Goal: Task Accomplishment & Management: Manage account settings

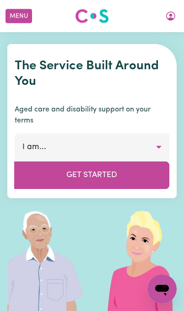
click at [176, 17] on button "My Account" at bounding box center [170, 16] width 19 height 16
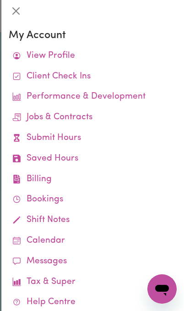
click at [84, 120] on link "Jobs & Contracts" at bounding box center [93, 117] width 168 height 21
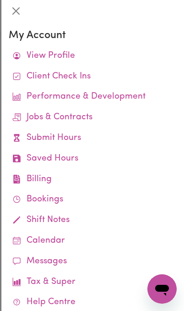
click at [75, 120] on link "Jobs & Contracts" at bounding box center [93, 117] width 168 height 21
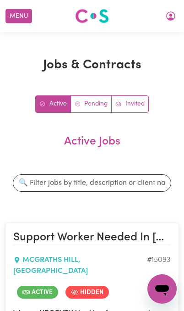
click at [138, 101] on link "Invited" at bounding box center [130, 104] width 37 height 17
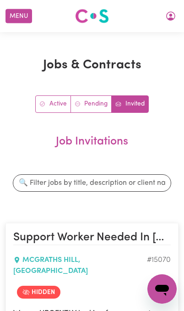
click at [171, 21] on icon "My Account" at bounding box center [170, 16] width 11 height 11
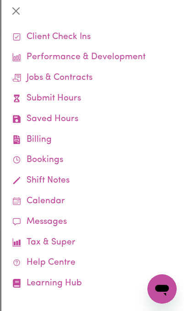
scroll to position [39, 0]
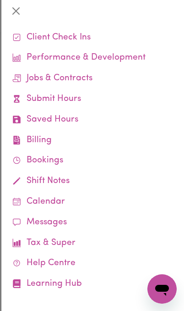
click at [95, 82] on link "Jobs & Contracts" at bounding box center [93, 78] width 168 height 21
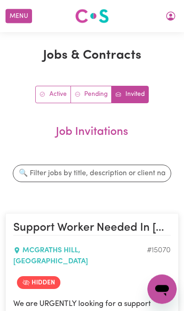
scroll to position [0, 0]
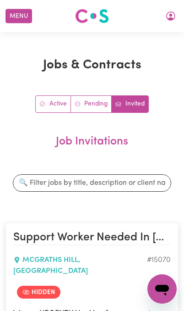
click at [169, 17] on icon "My Account" at bounding box center [170, 16] width 11 height 11
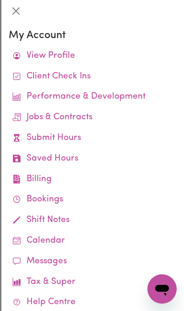
click at [59, 238] on link "Calendar" at bounding box center [93, 241] width 168 height 21
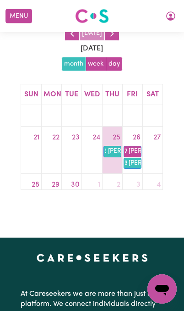
scroll to position [94, 0]
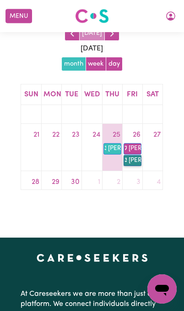
click at [137, 159] on link "3p [PERSON_NAME]" at bounding box center [133, 160] width 18 height 11
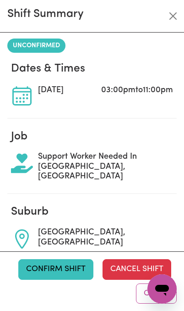
click at [72, 279] on button "Confirm Shift" at bounding box center [55, 269] width 75 height 20
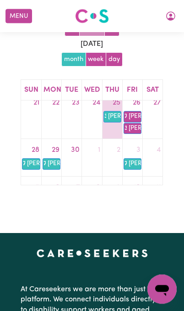
scroll to position [125, 0]
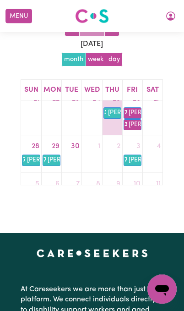
click at [33, 142] on link "28" at bounding box center [35, 146] width 11 height 15
click at [35, 144] on link "28" at bounding box center [35, 146] width 11 height 15
click at [55, 142] on link "29" at bounding box center [55, 146] width 11 height 15
click at [52, 162] on link "7a [PERSON_NAME]" at bounding box center [52, 159] width 18 height 11
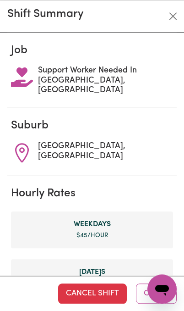
scroll to position [380, 0]
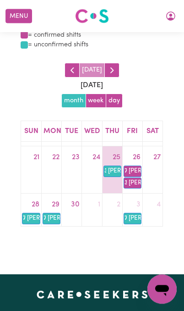
scroll to position [117, 0]
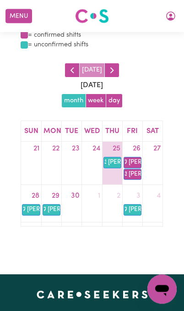
click at [55, 192] on link "29" at bounding box center [55, 195] width 11 height 15
click at [55, 209] on link "7a [PERSON_NAME]" at bounding box center [52, 209] width 18 height 11
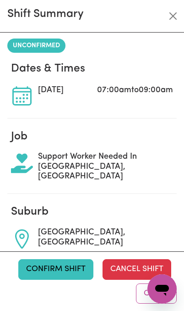
click at [60, 279] on button "Confirm Shift" at bounding box center [55, 269] width 75 height 20
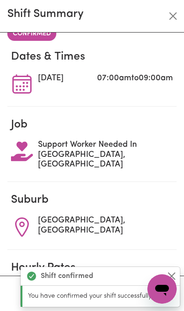
scroll to position [18, 0]
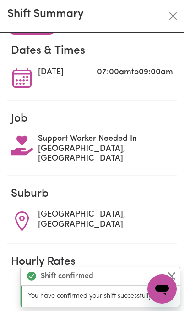
click at [175, 15] on button "Close" at bounding box center [173, 16] width 15 height 15
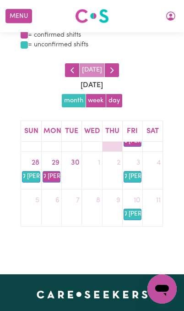
scroll to position [149, 0]
click at [34, 160] on link "28" at bounding box center [35, 163] width 11 height 15
click at [115, 67] on span "button" at bounding box center [112, 70] width 10 height 10
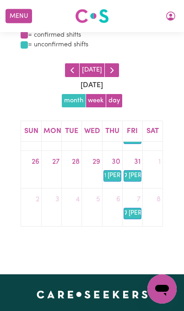
scroll to position [140, 0]
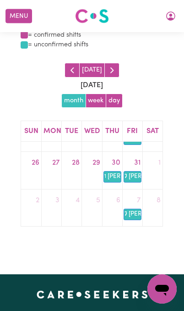
click at [72, 73] on span "button" at bounding box center [72, 70] width 10 height 10
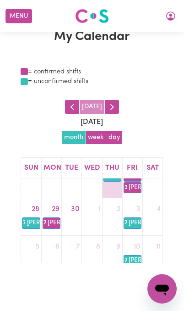
scroll to position [29, 0]
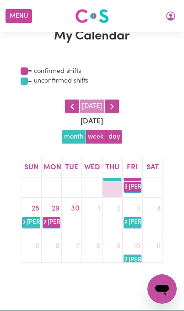
click at [113, 108] on span "button" at bounding box center [112, 106] width 10 height 10
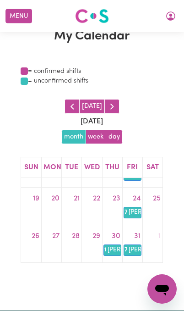
scroll to position [103, 0]
click at [114, 106] on span "button" at bounding box center [112, 106] width 10 height 10
click at [66, 100] on button "button" at bounding box center [72, 106] width 15 height 15
click at [66, 103] on button "button" at bounding box center [72, 106] width 15 height 15
